Goal: Information Seeking & Learning: Learn about a topic

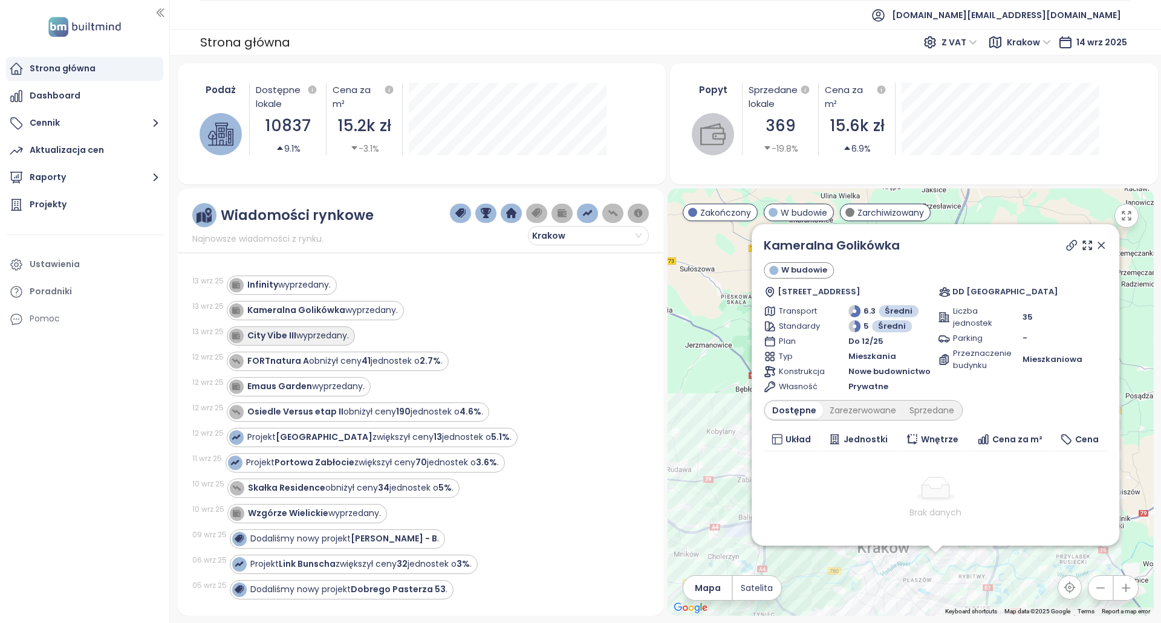
click at [332, 337] on div "City Vibe III wyprzedany." at bounding box center [298, 335] width 102 height 13
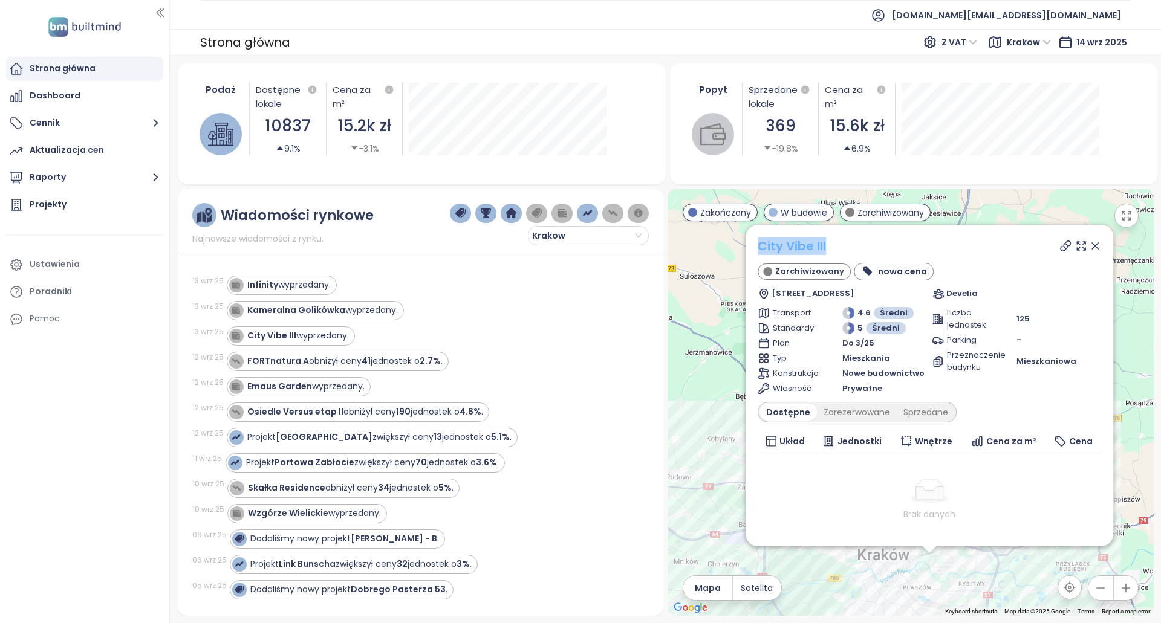
copy link "City Vibe III"
drag, startPoint x: 874, startPoint y: 239, endPoint x: 762, endPoint y: 244, distance: 111.9
click at [762, 244] on div "City Vibe III" at bounding box center [928, 246] width 343 height 18
click at [1059, 247] on icon at bounding box center [1065, 246] width 12 height 12
click at [863, 244] on div "City Vibe III" at bounding box center [928, 246] width 343 height 18
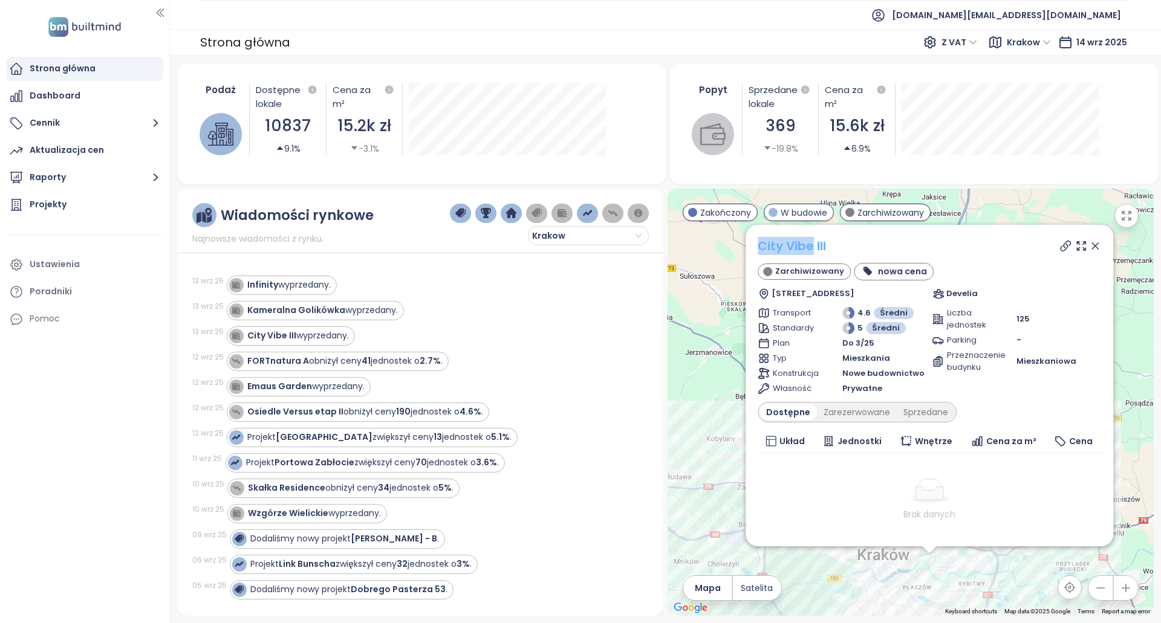
copy link "City Vibe"
drag, startPoint x: 753, startPoint y: 243, endPoint x: 868, endPoint y: 255, distance: 116.1
click at [868, 255] on div "City Vibe III Zarchiwizowany nowa cena Myśliwska 68B, 30-718 Kraków, Poland Dev…" at bounding box center [929, 386] width 368 height 322
click at [868, 255] on div "City Vibe III Zarchiwizowany nowa cena Myśliwska 68B, 30-718 Kraków, Poland Dev…" at bounding box center [928, 268] width 343 height 63
copy link "City Vibe III"
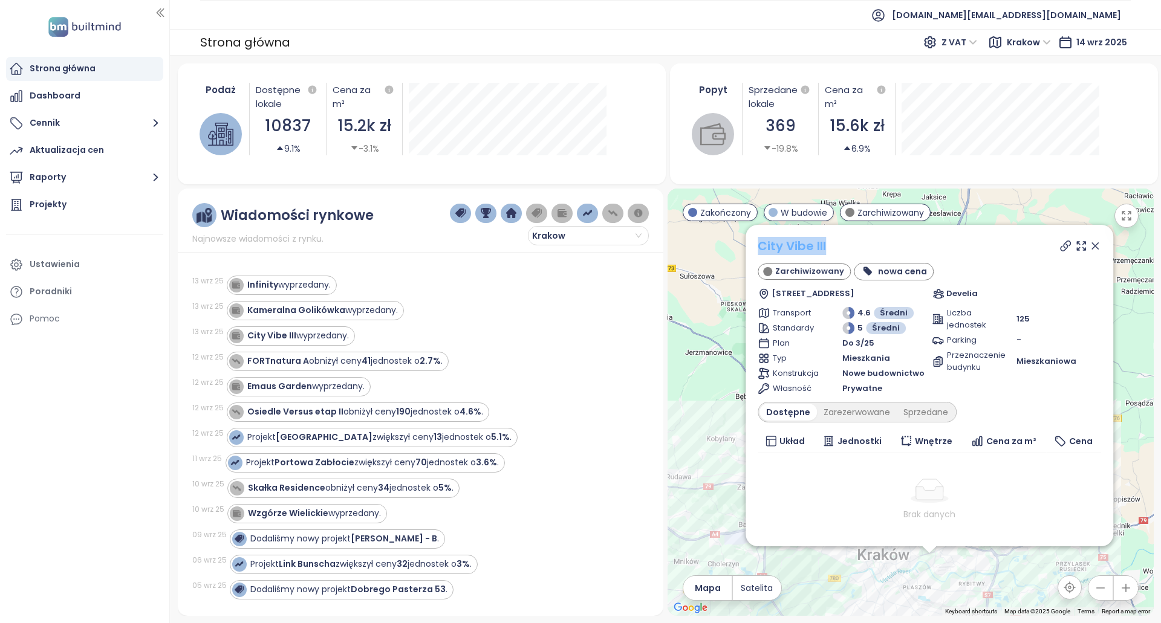
drag, startPoint x: 878, startPoint y: 247, endPoint x: 762, endPoint y: 253, distance: 116.2
click at [762, 253] on div "City Vibe III" at bounding box center [928, 246] width 343 height 18
click at [446, 326] on div "City Vibe III wyprzedany." at bounding box center [430, 335] width 407 height 19
click at [346, 394] on div "Emaus Garden wyprzedany." at bounding box center [299, 386] width 144 height 19
click at [357, 394] on div "Emaus Garden wyprzedany." at bounding box center [299, 386] width 144 height 19
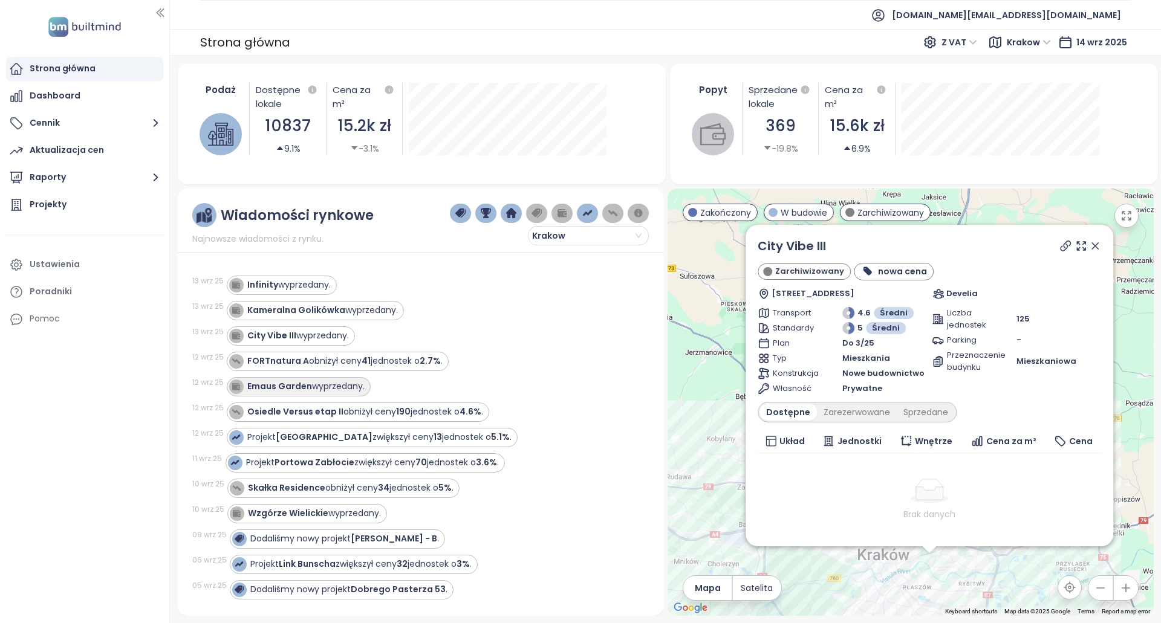
click at [337, 387] on div "Emaus Garden wyprzedany." at bounding box center [305, 386] width 117 height 13
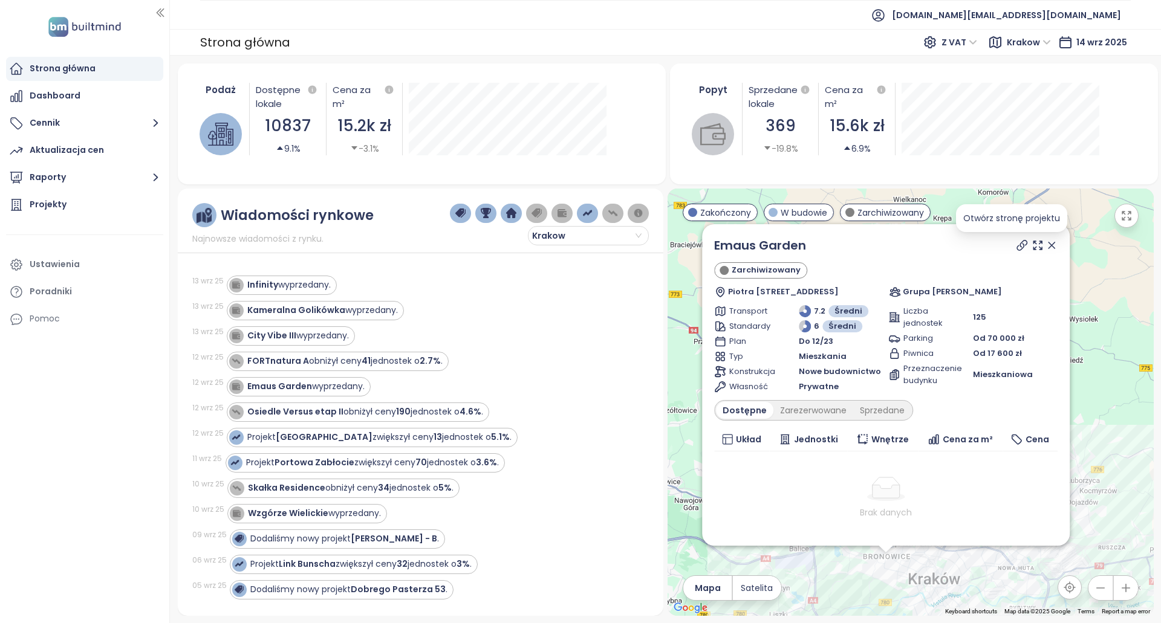
click at [1017, 248] on icon at bounding box center [1022, 246] width 10 height 10
click at [1016, 244] on icon at bounding box center [1022, 245] width 12 height 12
copy link "Emaus Garden"
drag, startPoint x: 843, startPoint y: 245, endPoint x: 711, endPoint y: 245, distance: 132.4
click at [711, 245] on div "Emaus Garden Zarchiwizowany Piotra Borowego 41B, 30-215 Kraków, Poland Grupa Ma…" at bounding box center [886, 385] width 368 height 322
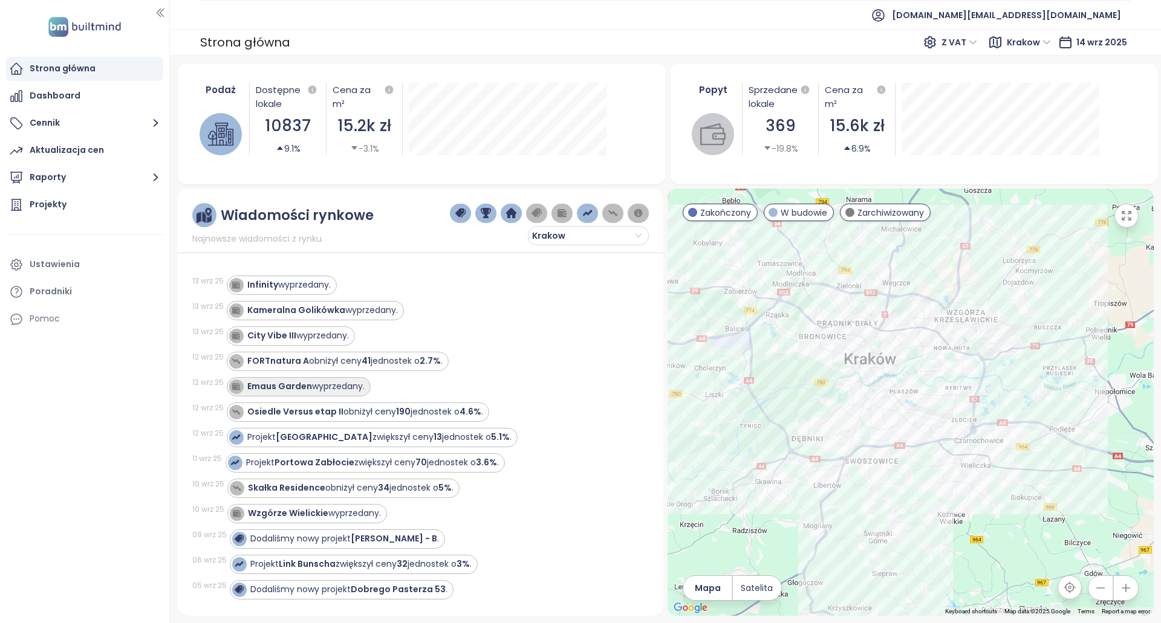
click at [352, 391] on div "Emaus Garden wyprzedany." at bounding box center [305, 386] width 117 height 13
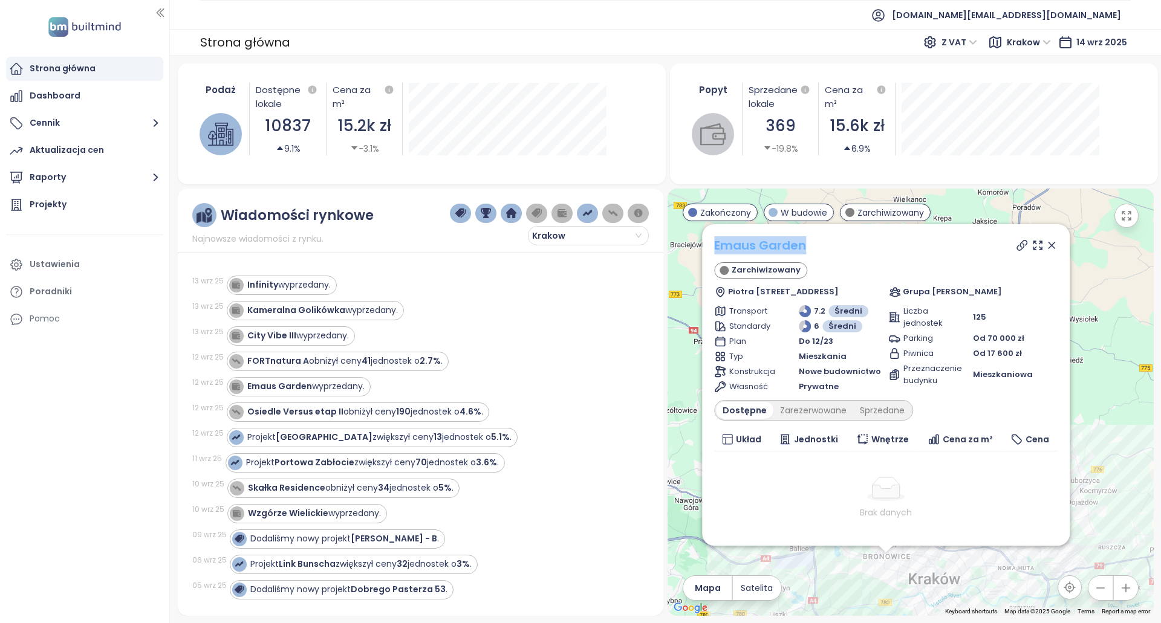
copy link "Emaus Garden"
drag, startPoint x: 812, startPoint y: 250, endPoint x: 716, endPoint y: 251, distance: 96.7
click at [716, 251] on div "Emaus Garden" at bounding box center [885, 245] width 343 height 18
click at [1074, 18] on span "builtmind.pl@builtmind.com" at bounding box center [1006, 15] width 229 height 29
click at [1072, 43] on li "Wyloguj się" at bounding box center [1047, 49] width 141 height 24
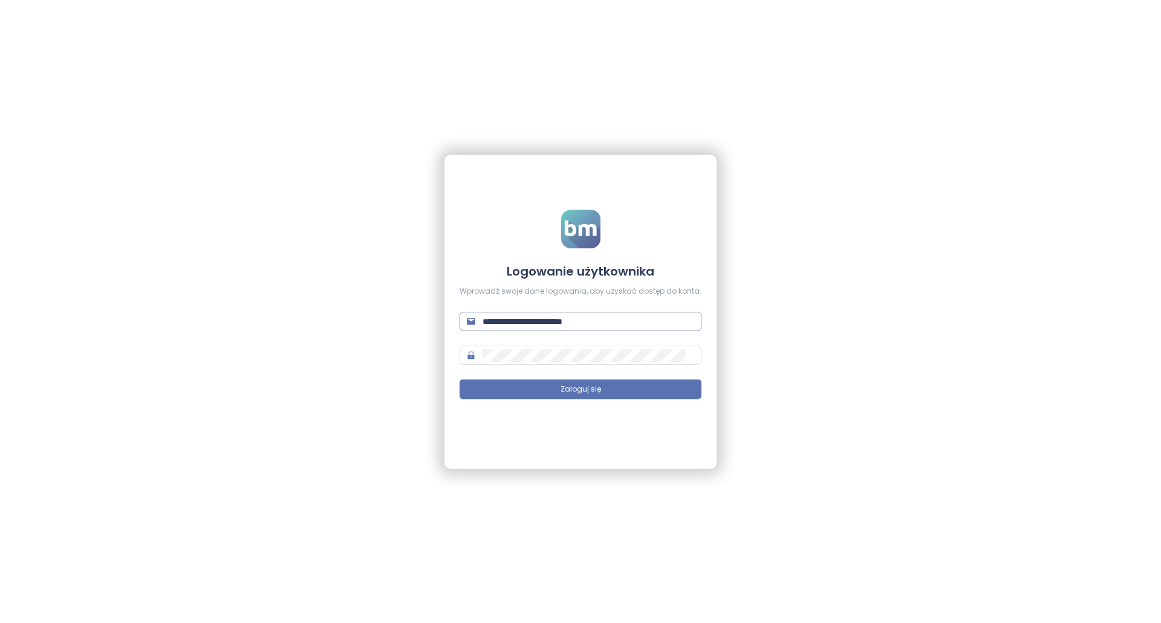
click at [640, 325] on input "**********" at bounding box center [588, 321] width 212 height 13
type input "**********"
click at [621, 383] on button "Zaloguj się" at bounding box center [580, 389] width 242 height 19
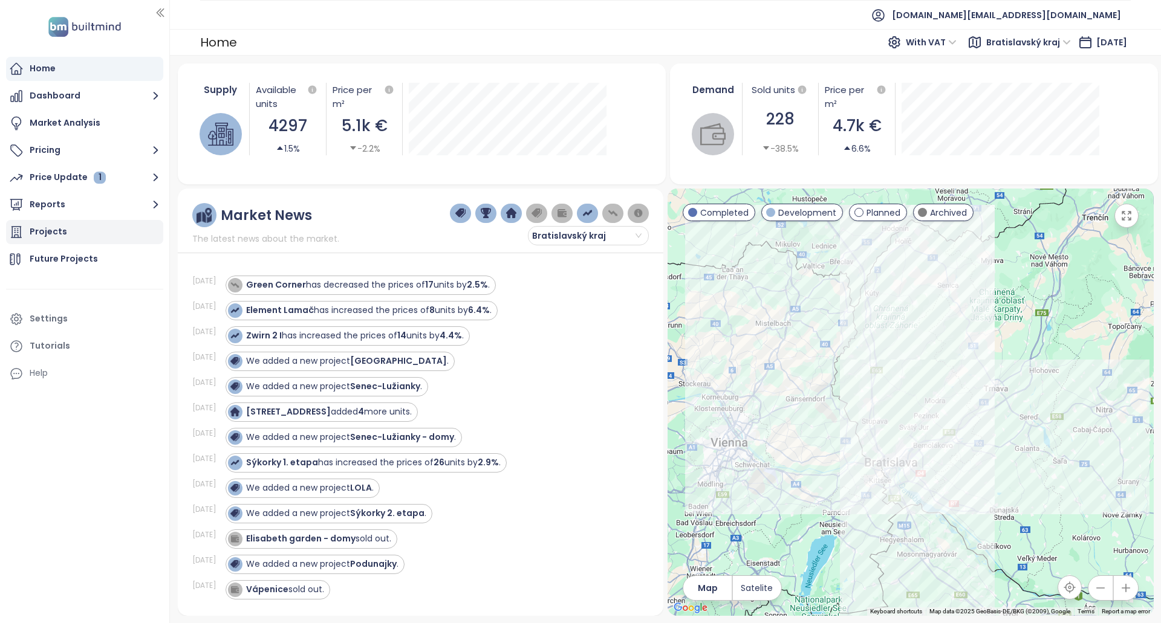
click at [76, 227] on div "Projects" at bounding box center [84, 232] width 157 height 24
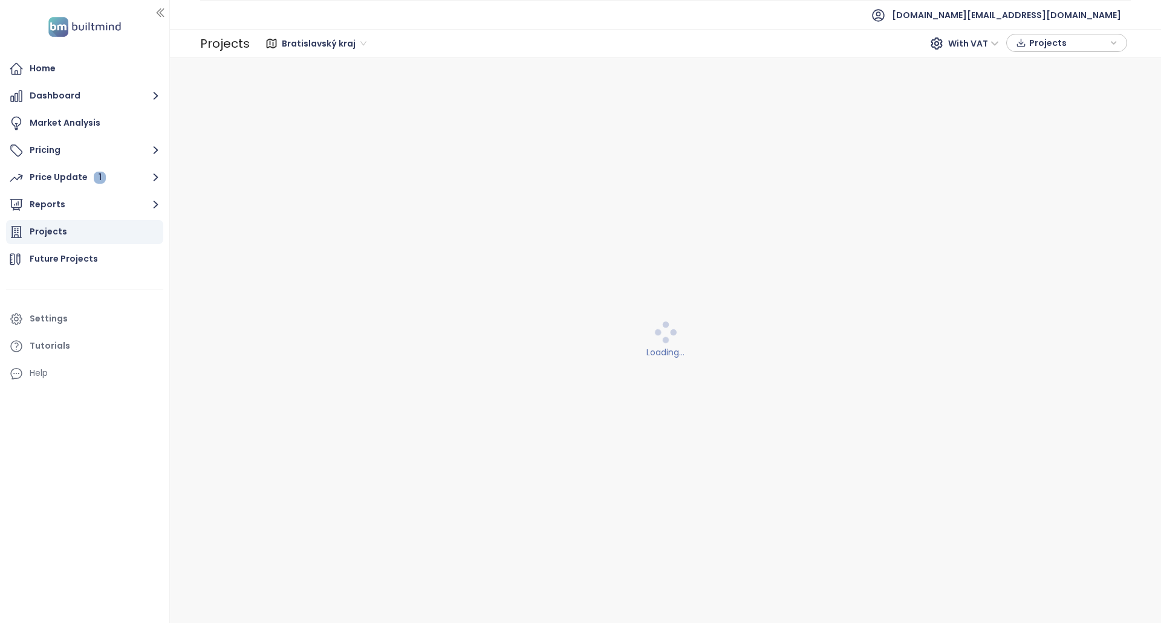
click at [306, 47] on span "Bratislavský kraj" at bounding box center [324, 43] width 85 height 18
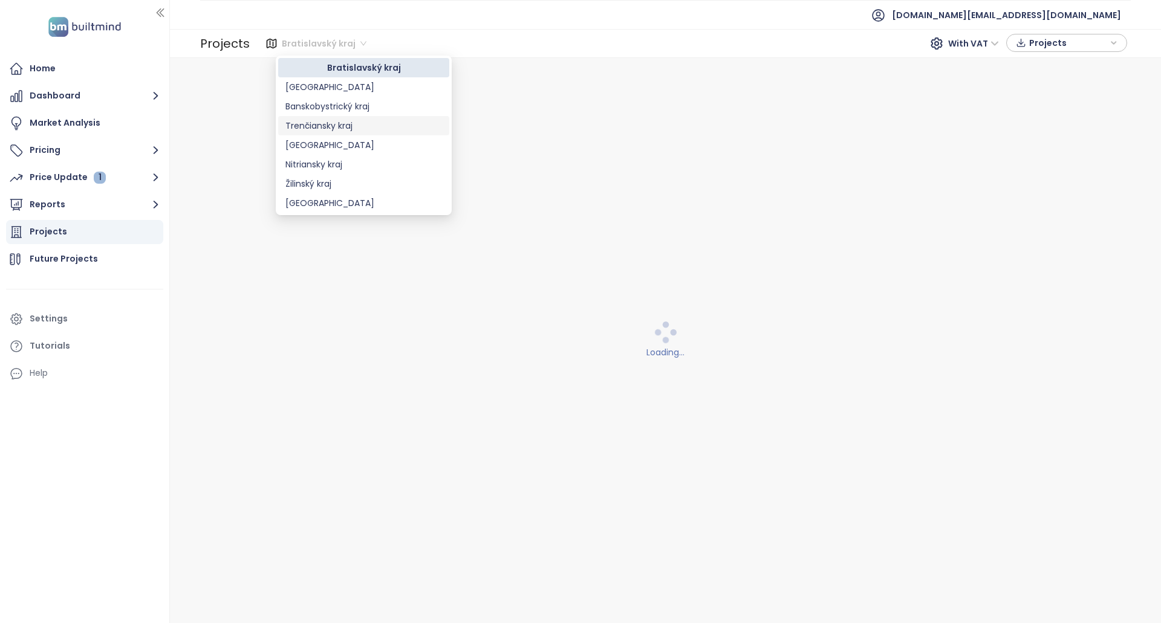
click at [346, 130] on div "Trenčiansky kraj" at bounding box center [363, 125] width 157 height 13
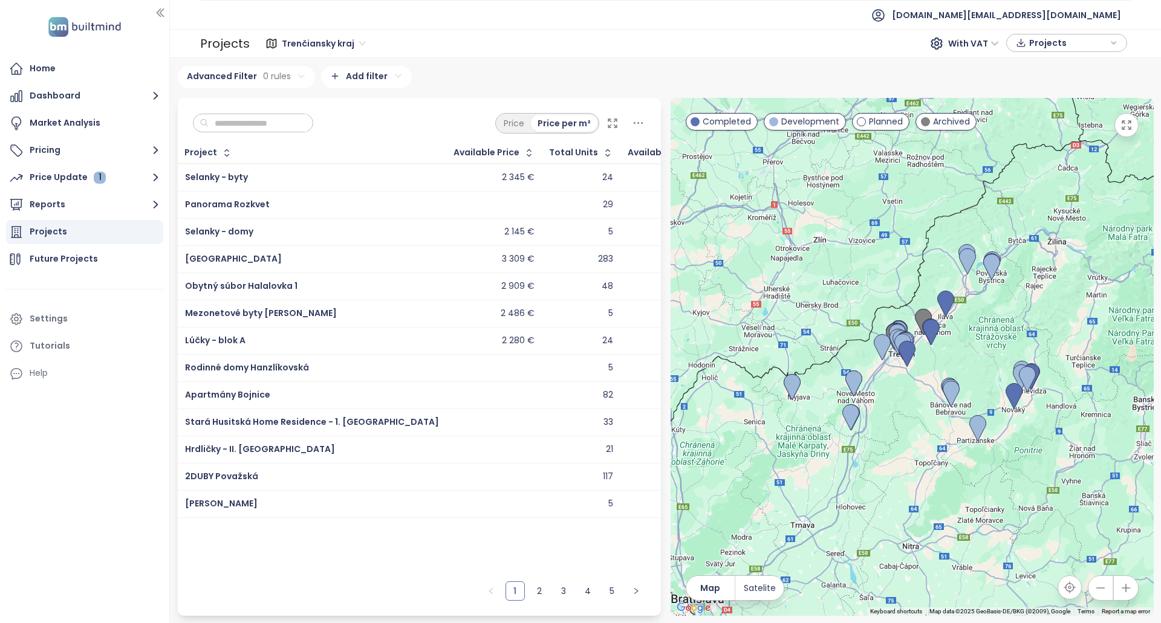
click at [282, 120] on input "text" at bounding box center [258, 123] width 98 height 18
paste input "**********"
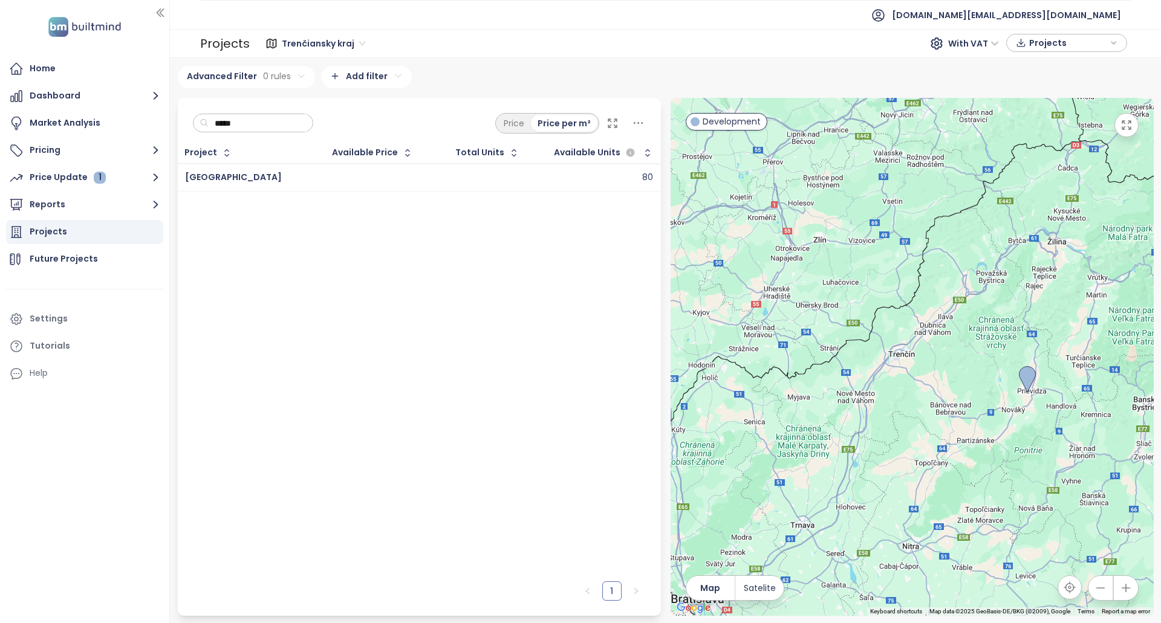
type input "*****"
click at [421, 173] on td at bounding box center [474, 178] width 106 height 28
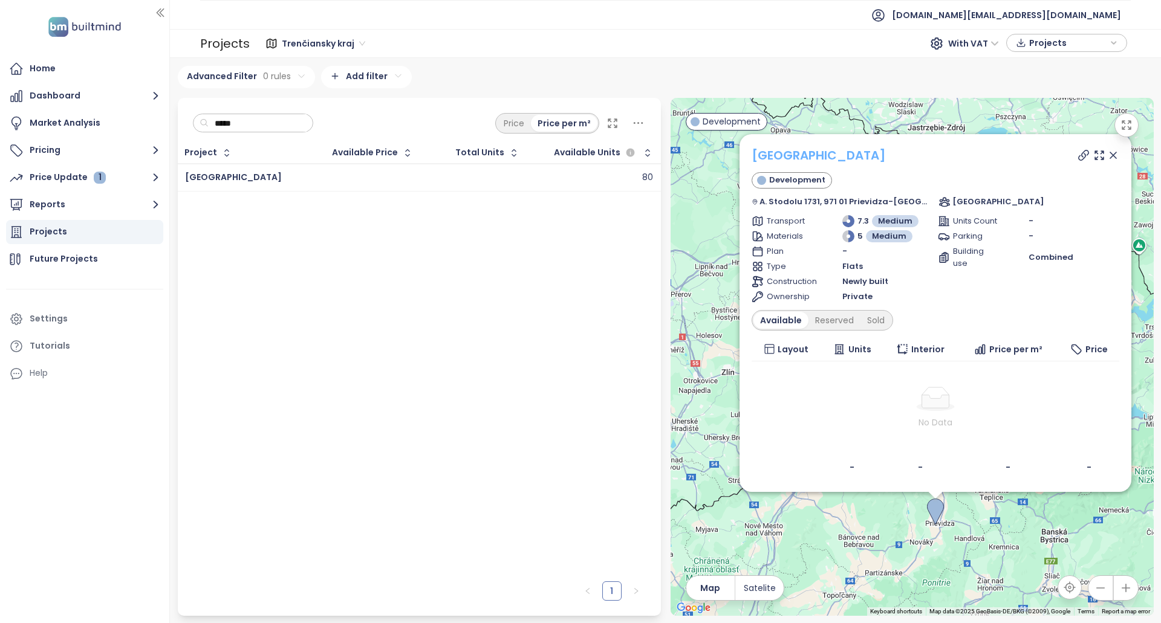
click at [800, 151] on link "[GEOGRAPHIC_DATA]" at bounding box center [818, 155] width 134 height 17
click at [860, 317] on div "Reserved" at bounding box center [834, 320] width 52 height 17
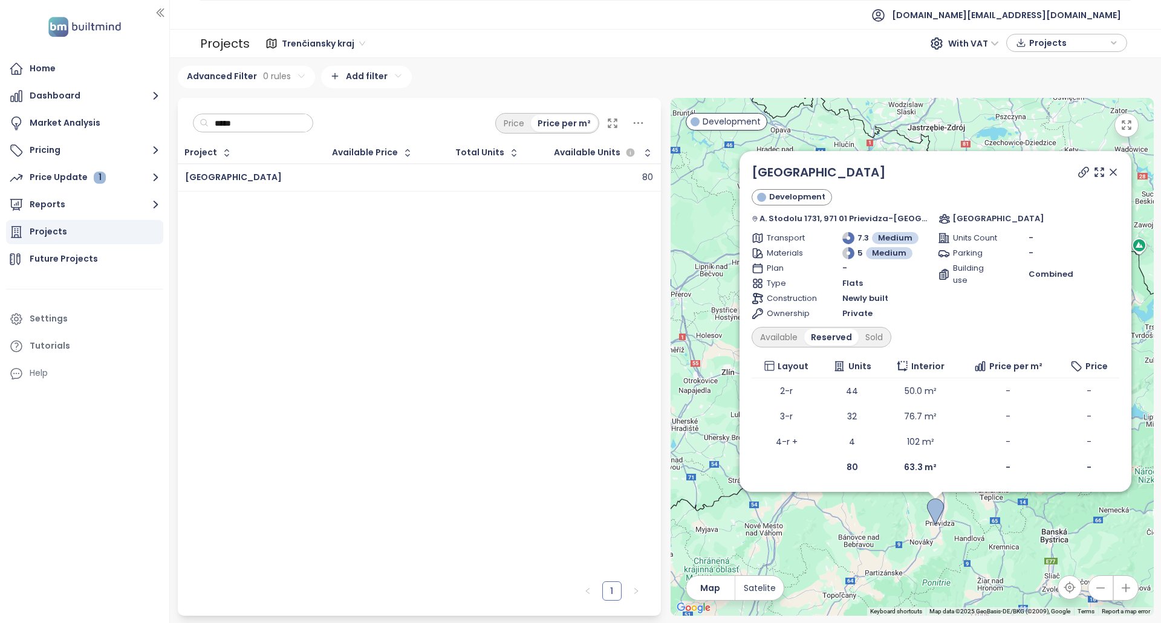
click at [884, 319] on div "Private" at bounding box center [887, 314] width 91 height 12
click at [889, 333] on div "Sold" at bounding box center [873, 337] width 31 height 17
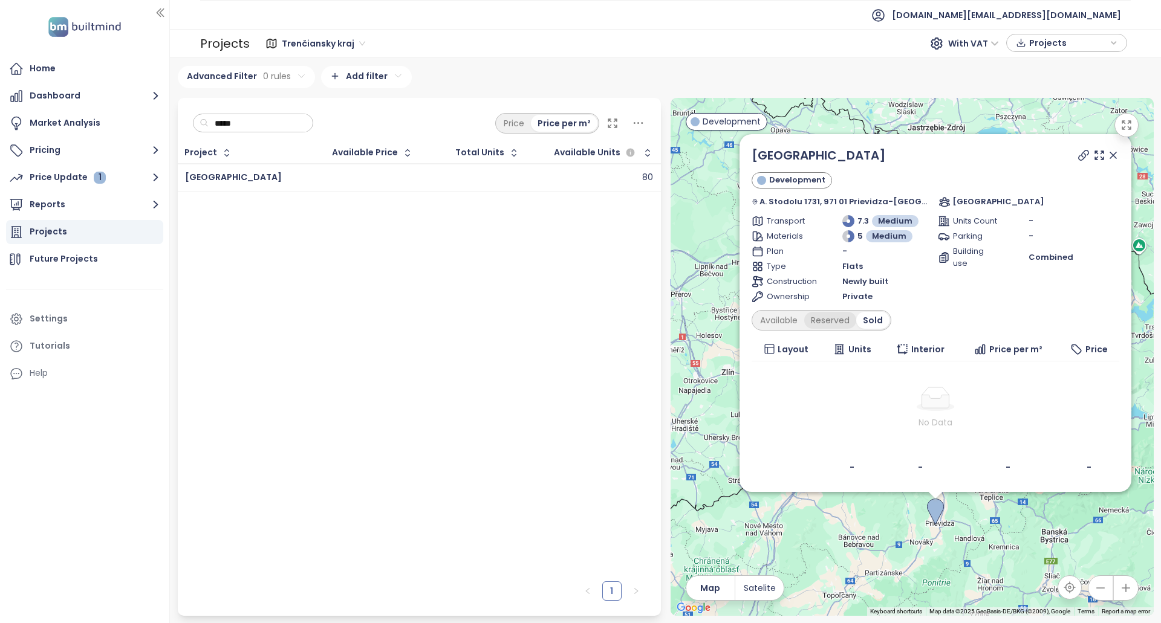
click at [854, 325] on div "Reserved" at bounding box center [830, 320] width 52 height 17
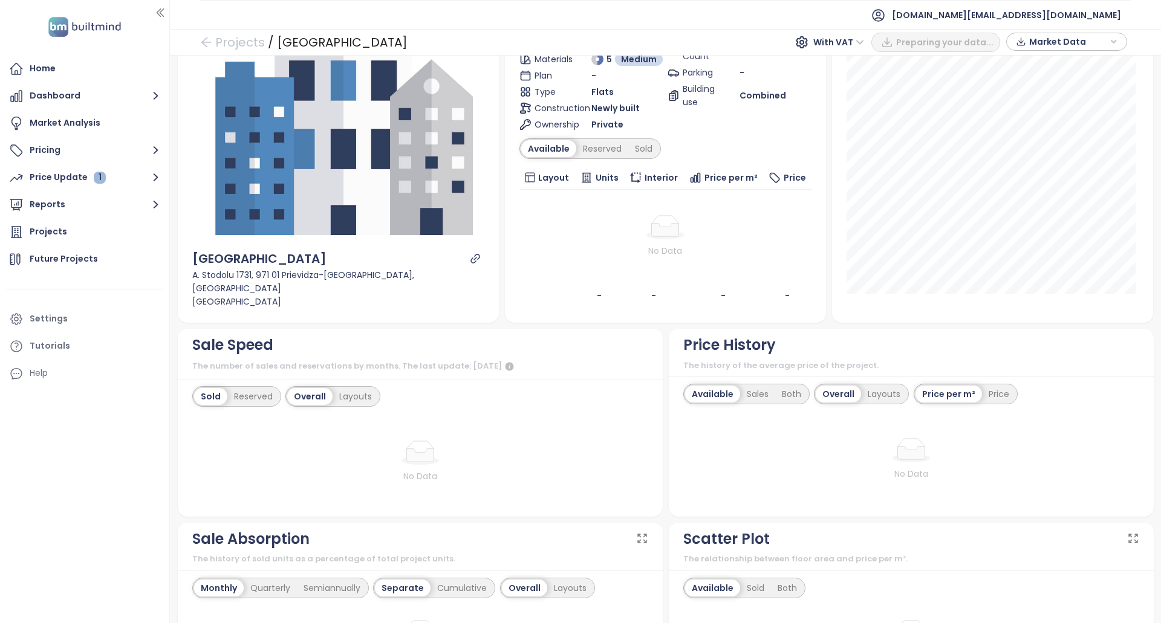
scroll to position [363, 0]
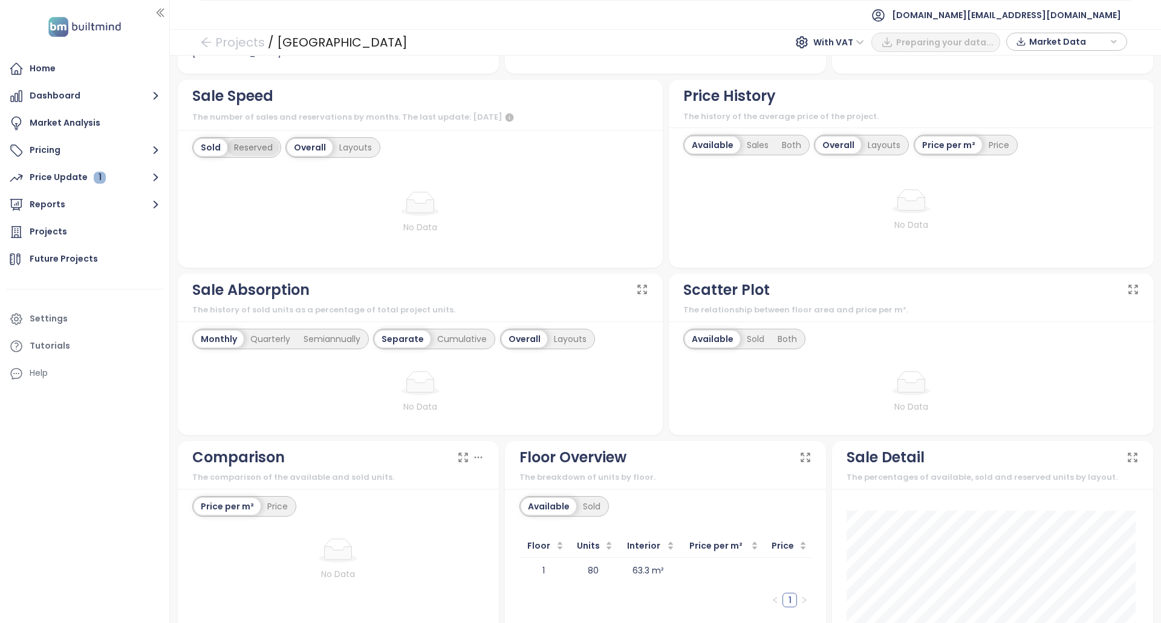
click at [244, 144] on div "Reserved" at bounding box center [253, 147] width 52 height 17
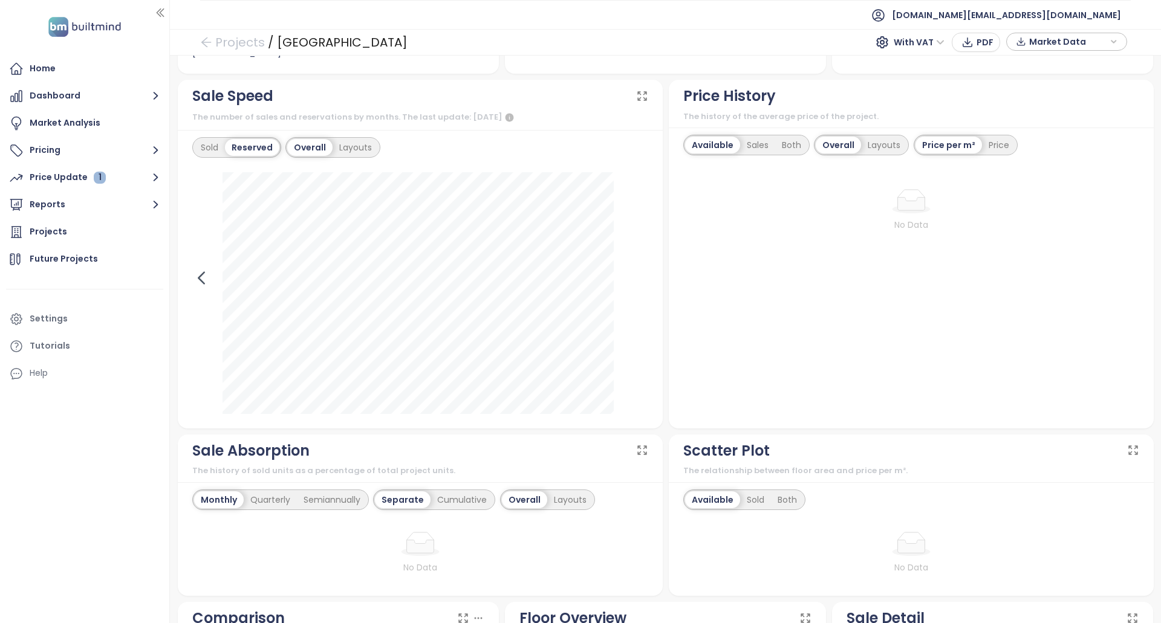
click at [204, 274] on icon at bounding box center [201, 278] width 18 height 18
click at [630, 273] on icon at bounding box center [639, 278] width 18 height 18
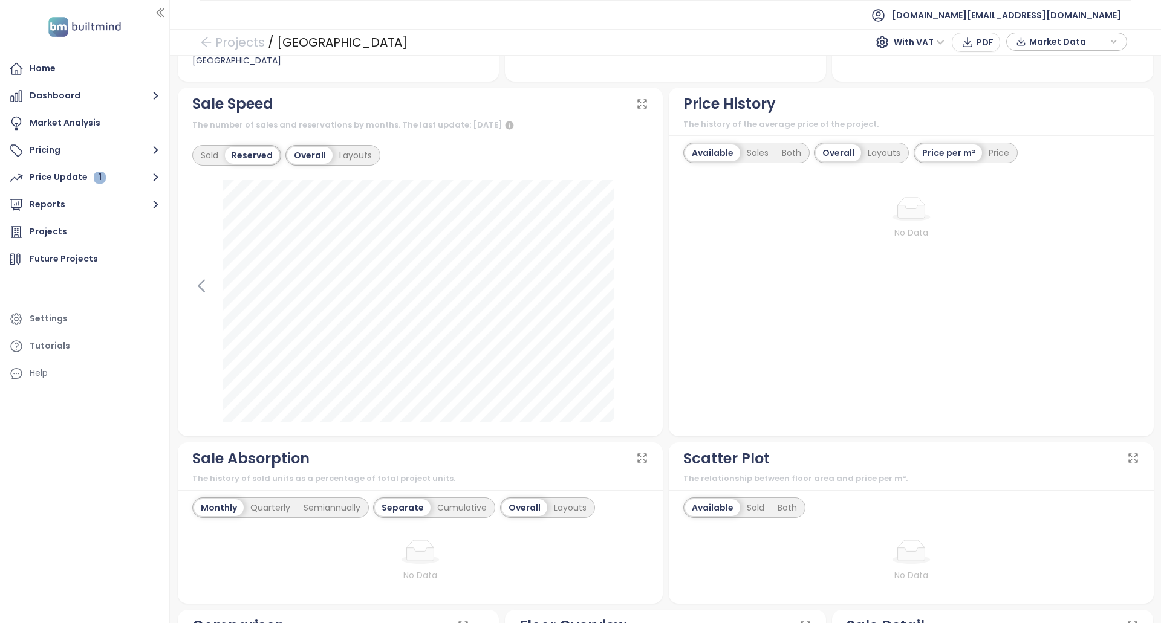
scroll to position [302, 0]
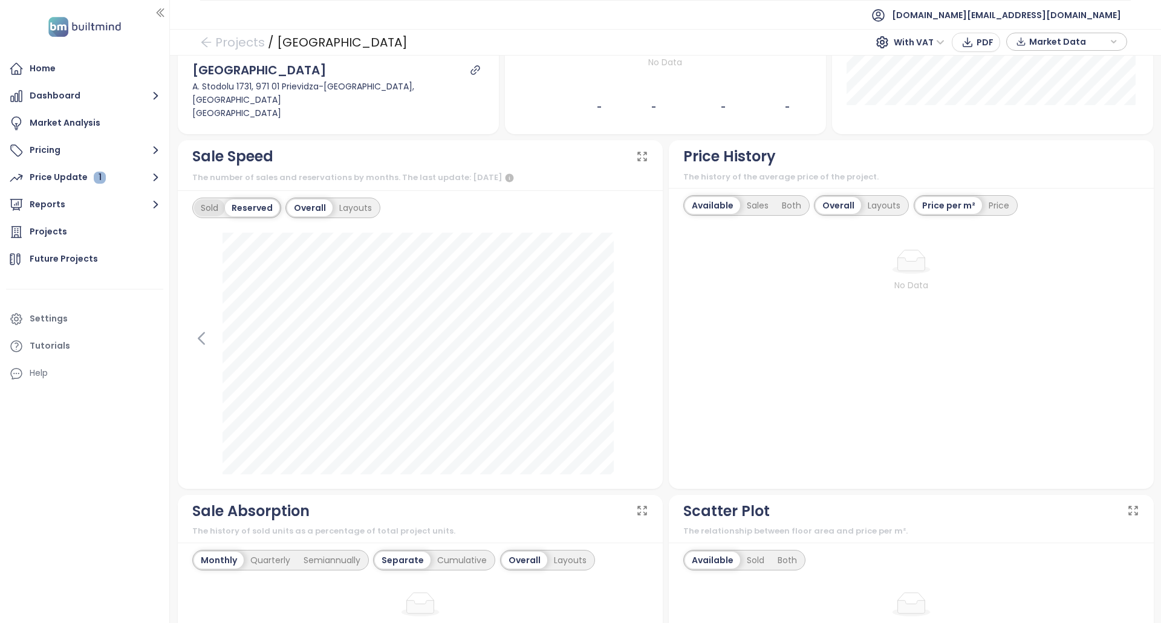
click at [215, 212] on div "Sold" at bounding box center [209, 207] width 31 height 17
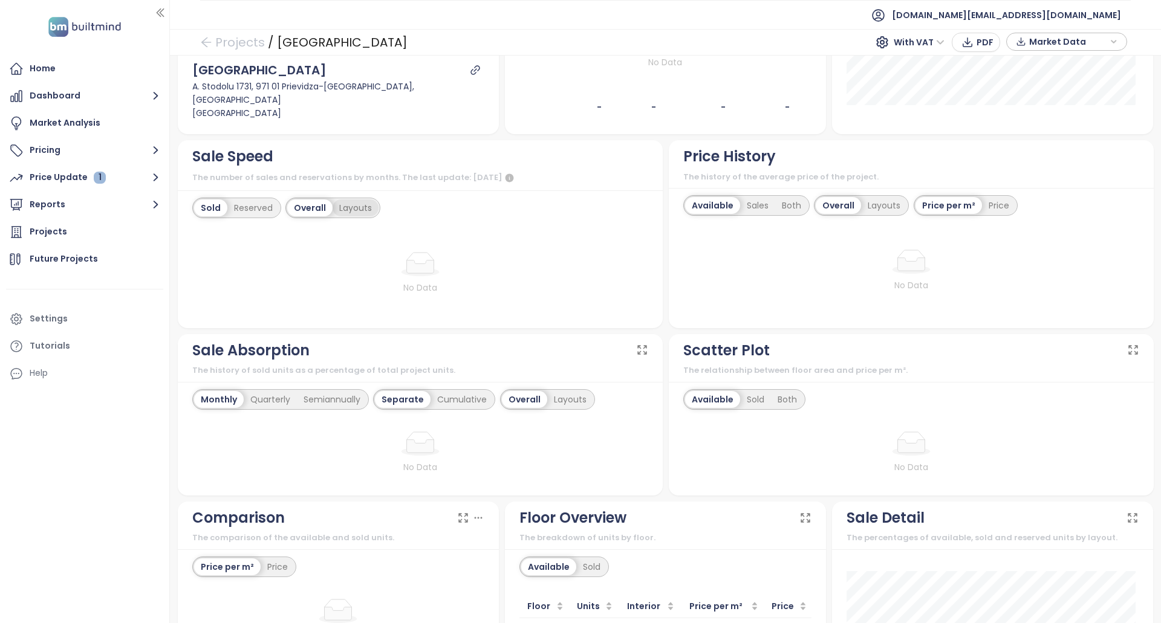
click at [332, 210] on div "Layouts" at bounding box center [355, 207] width 46 height 17
click at [311, 206] on div "Overall" at bounding box center [308, 207] width 43 height 17
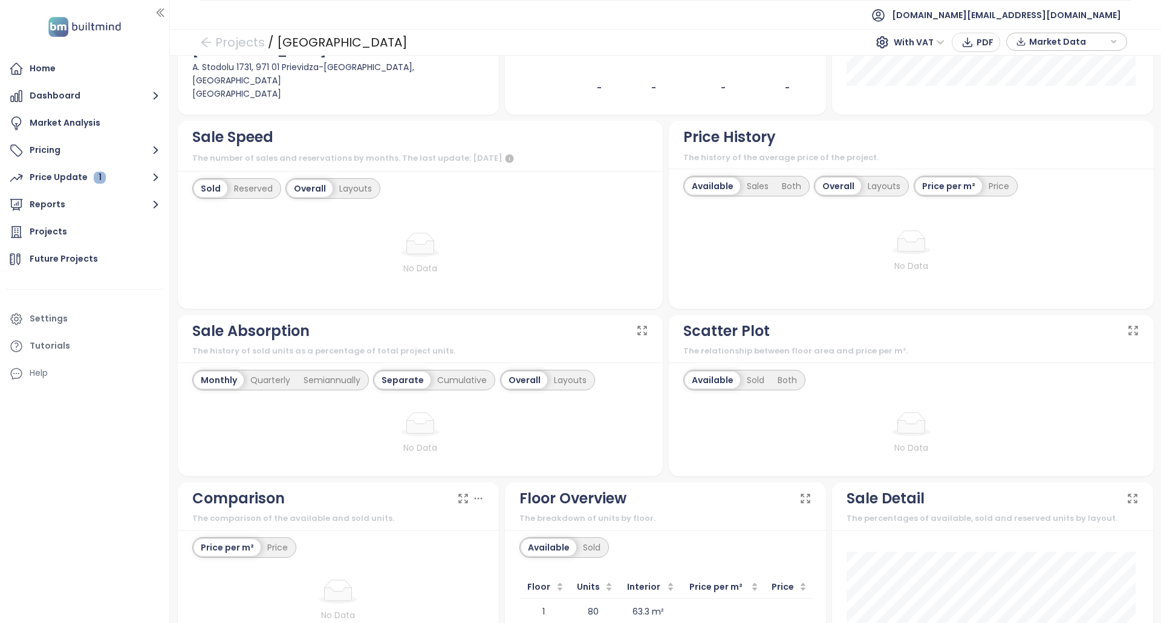
scroll to position [363, 0]
